Goal: Find specific page/section

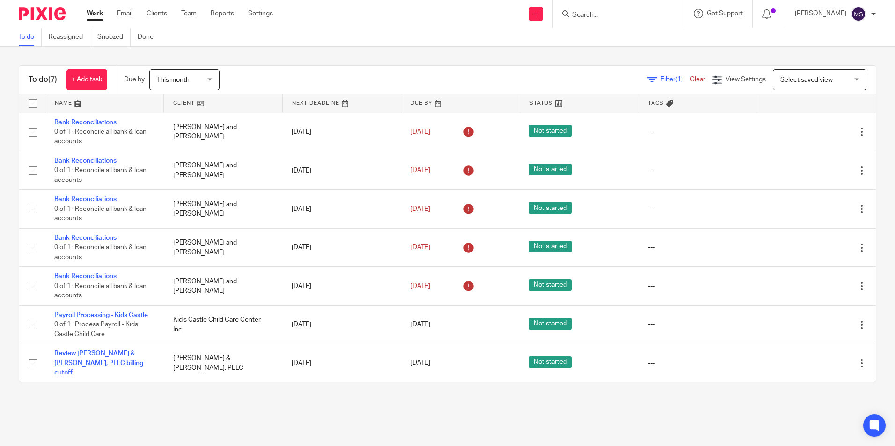
click at [598, 18] on input "Search" at bounding box center [613, 15] width 84 height 8
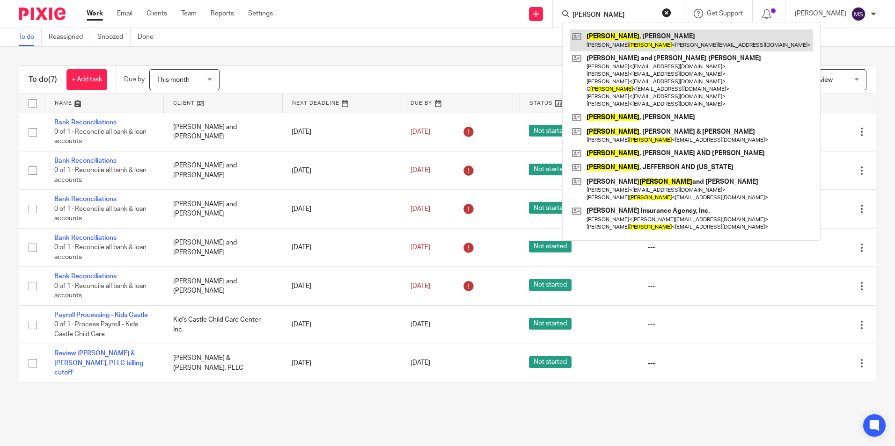
type input "williamson"
click at [618, 42] on link at bounding box center [690, 40] width 243 height 22
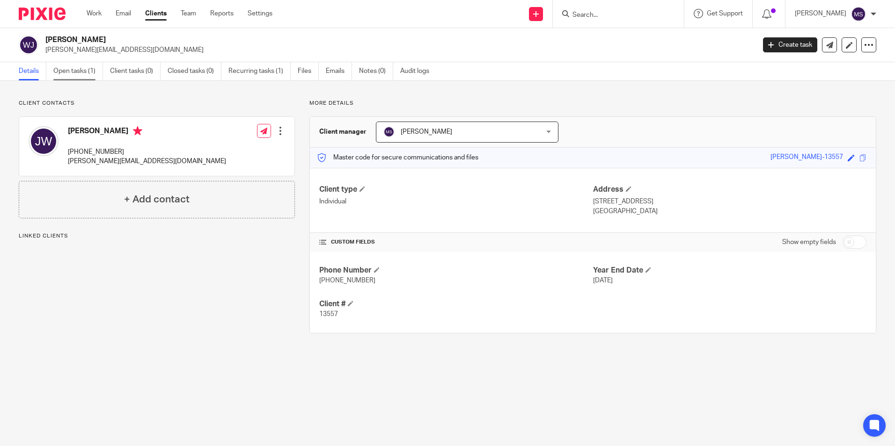
click at [77, 73] on link "Open tasks (1)" at bounding box center [78, 71] width 50 height 18
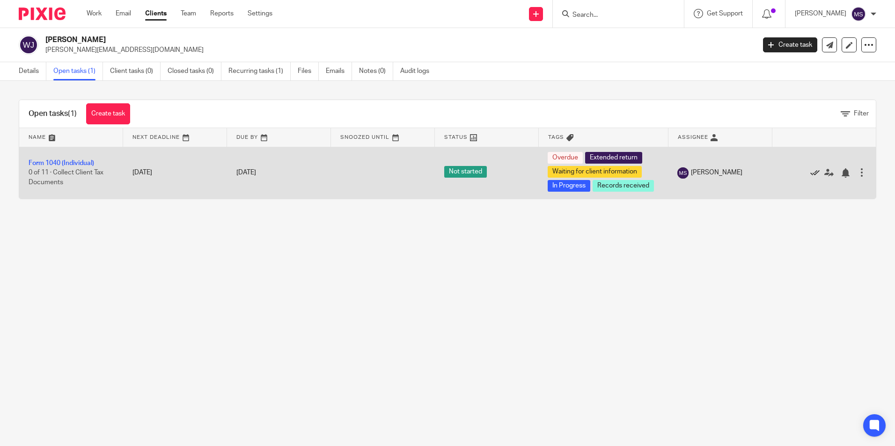
click at [810, 171] on icon at bounding box center [814, 172] width 9 height 9
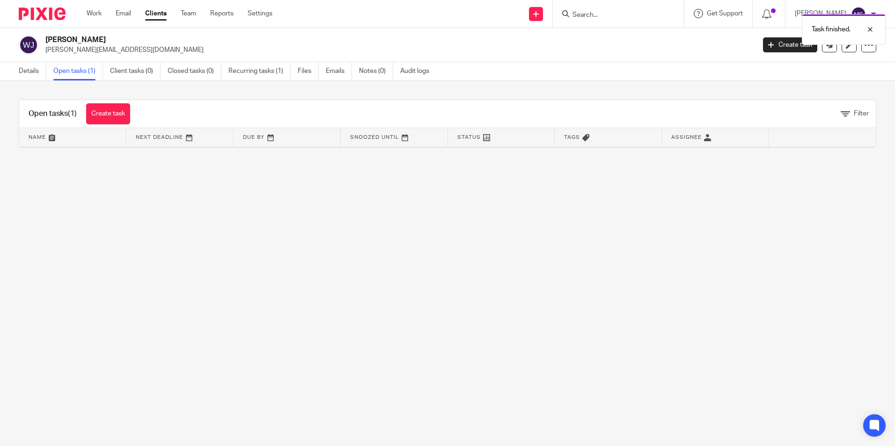
click at [85, 70] on link "Open tasks (1)" at bounding box center [78, 71] width 50 height 18
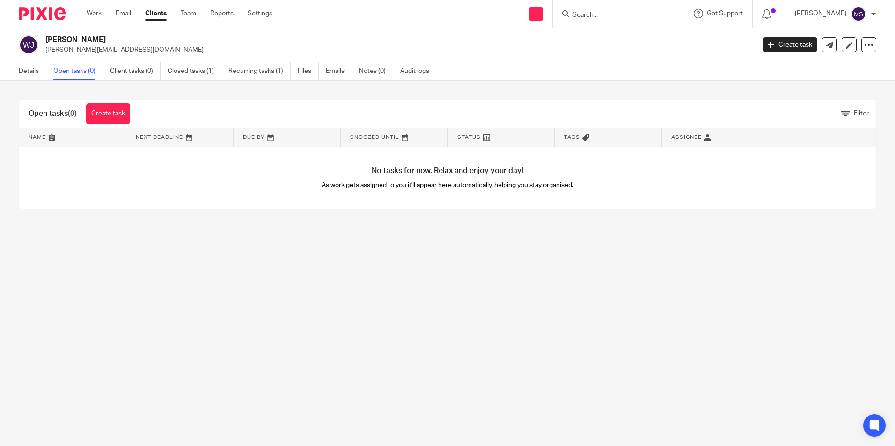
click at [593, 16] on input "Search" at bounding box center [613, 15] width 84 height 8
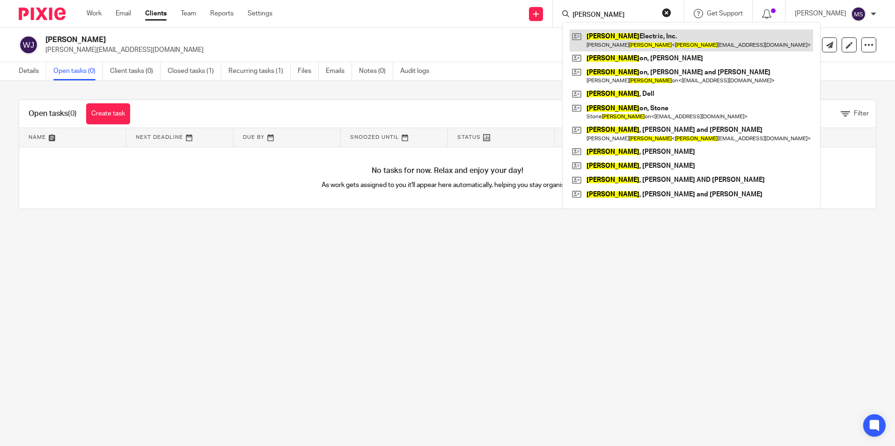
type input "roberts"
click at [640, 42] on link at bounding box center [690, 40] width 243 height 22
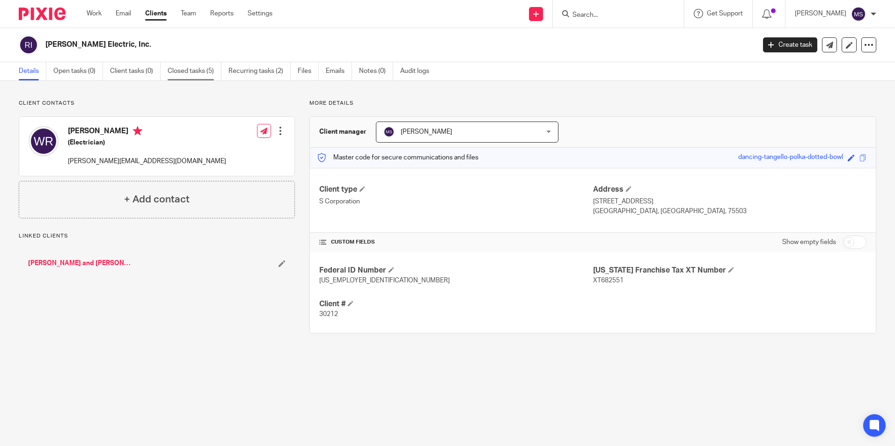
click at [187, 68] on link "Closed tasks (5)" at bounding box center [195, 71] width 54 height 18
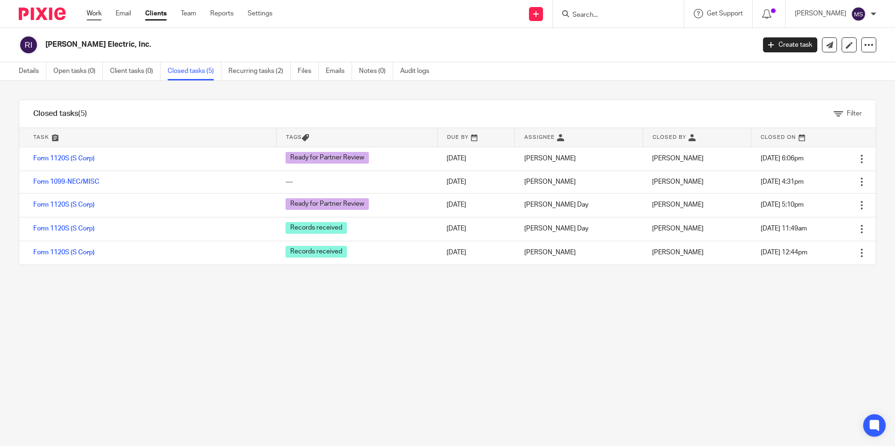
click at [97, 14] on link "Work" at bounding box center [94, 13] width 15 height 9
